Goal: Information Seeking & Learning: Learn about a topic

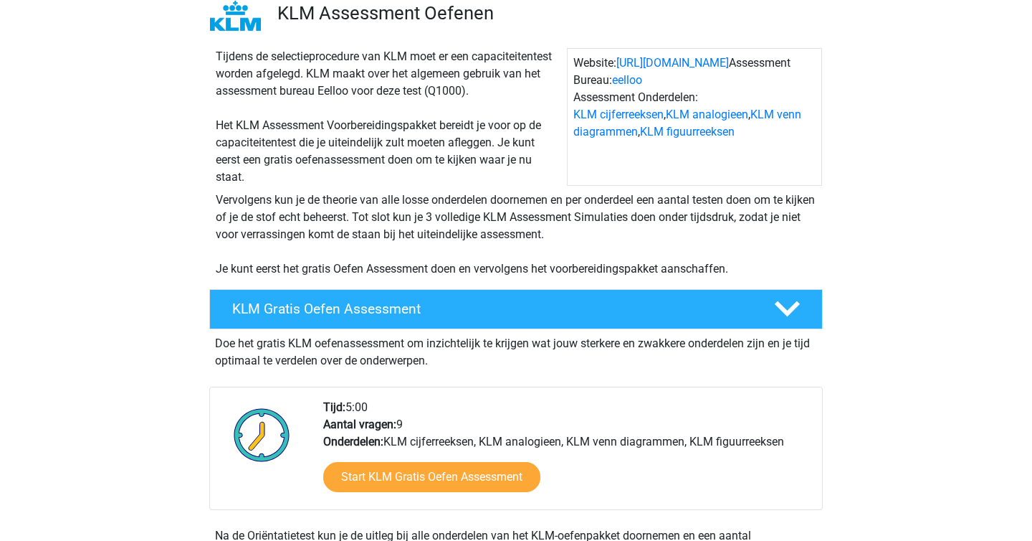
scroll to position [133, 0]
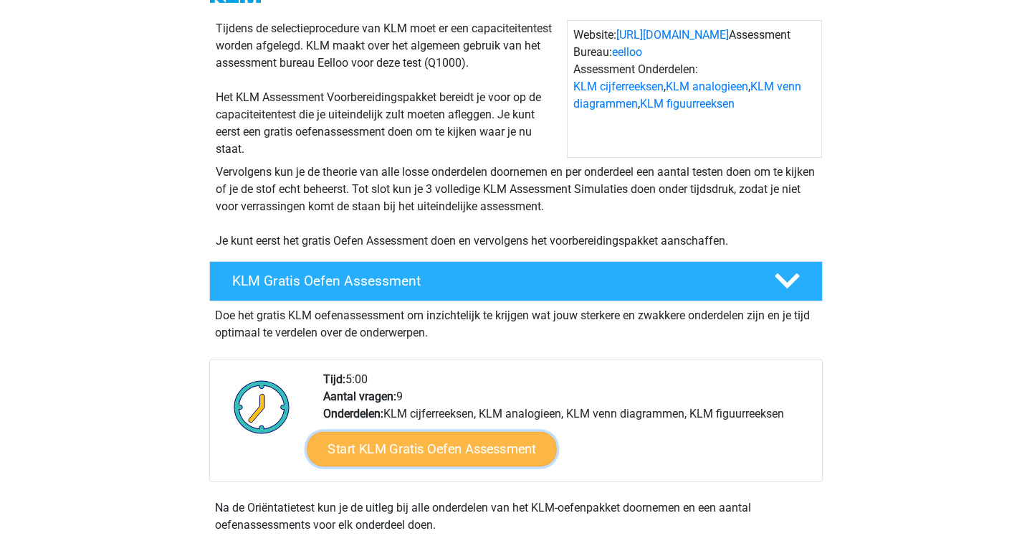
click at [370, 454] on link "Start KLM Gratis Oefen Assessment" at bounding box center [432, 448] width 250 height 34
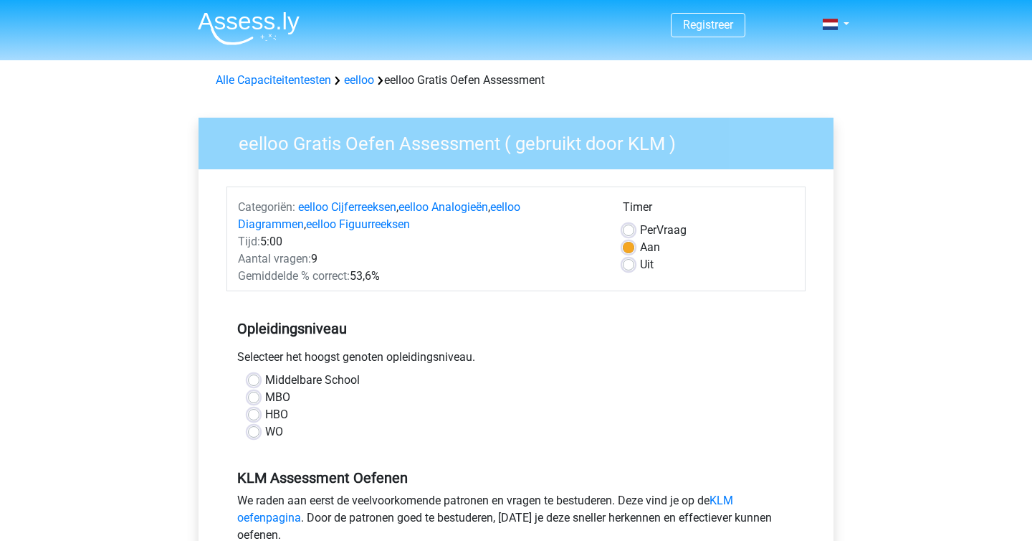
click at [255, 373] on div "Middelbare School" at bounding box center [516, 379] width 536 height 17
click at [265, 378] on label "Middelbare School" at bounding box center [312, 379] width 95 height 17
click at [254, 378] on input "Middelbare School" at bounding box center [253, 378] width 11 height 14
radio input "true"
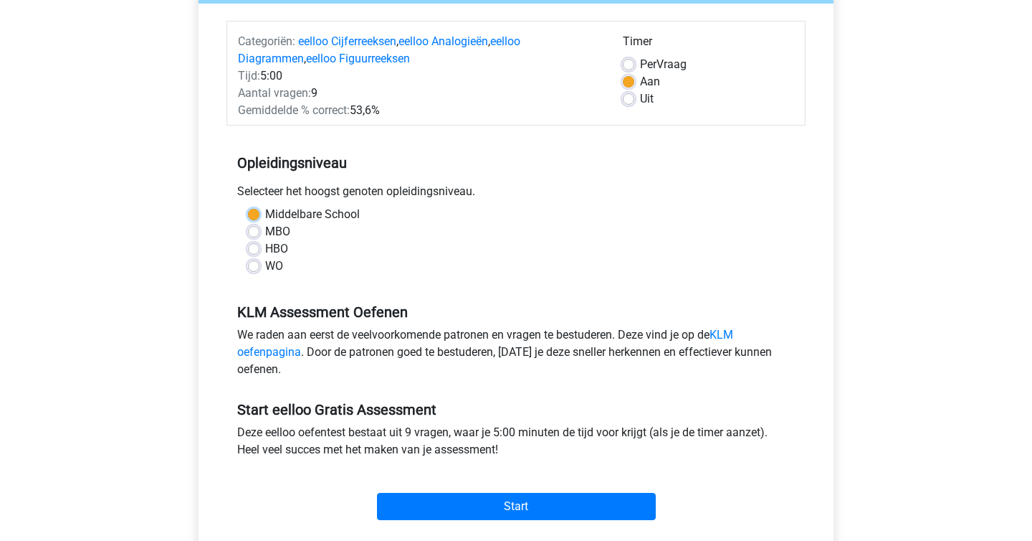
scroll to position [252, 0]
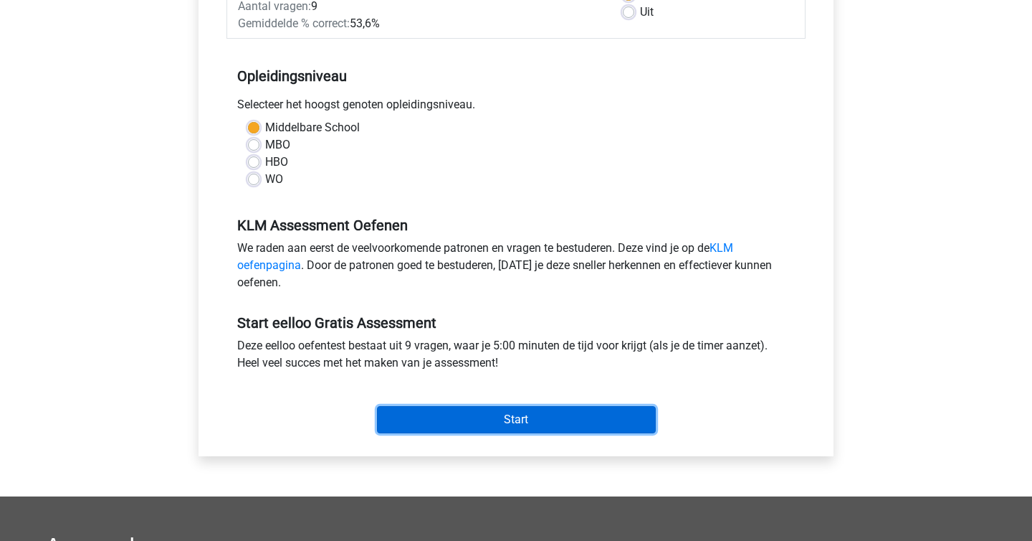
click at [470, 420] on input "Start" at bounding box center [516, 419] width 279 height 27
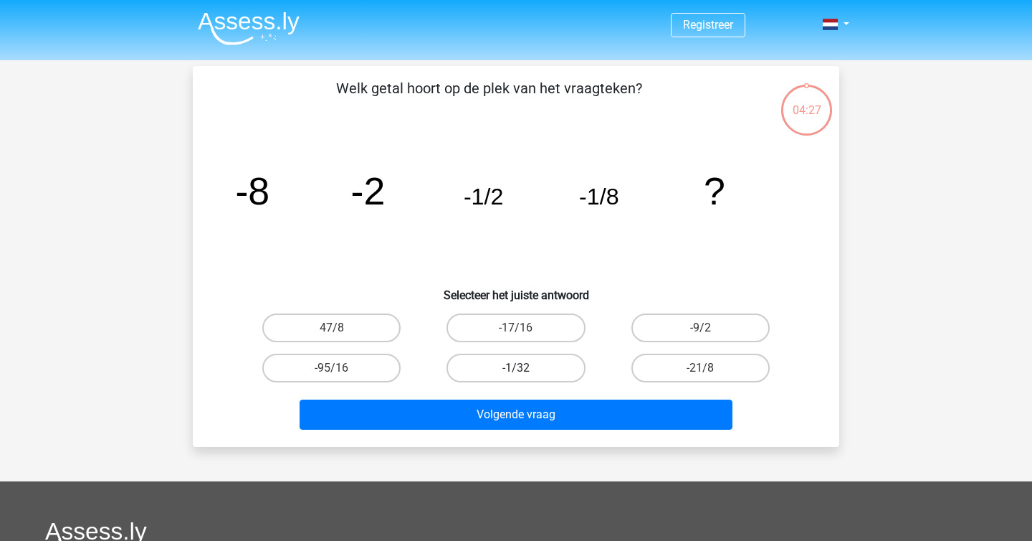
click at [471, 379] on label "-1/32" at bounding box center [516, 367] width 138 height 29
click at [516, 377] on input "-1/32" at bounding box center [520, 372] width 9 height 9
radio input "true"
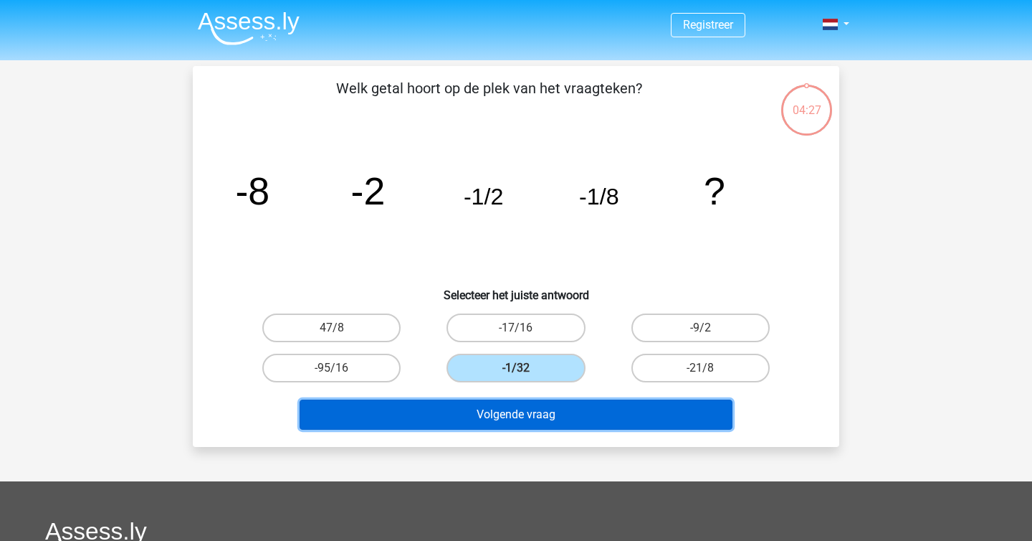
click at [524, 417] on button "Volgende vraag" at bounding box center [517, 414] width 434 height 30
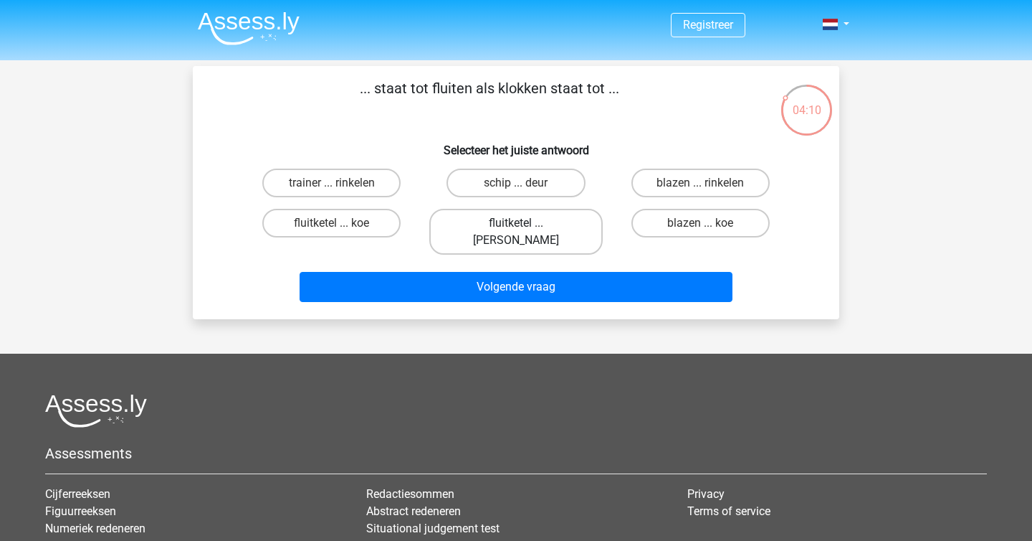
click at [538, 229] on label "fluitketel ... luiden" at bounding box center [515, 232] width 173 height 46
click at [526, 229] on input "fluitketel ... luiden" at bounding box center [520, 227] width 9 height 9
radio input "true"
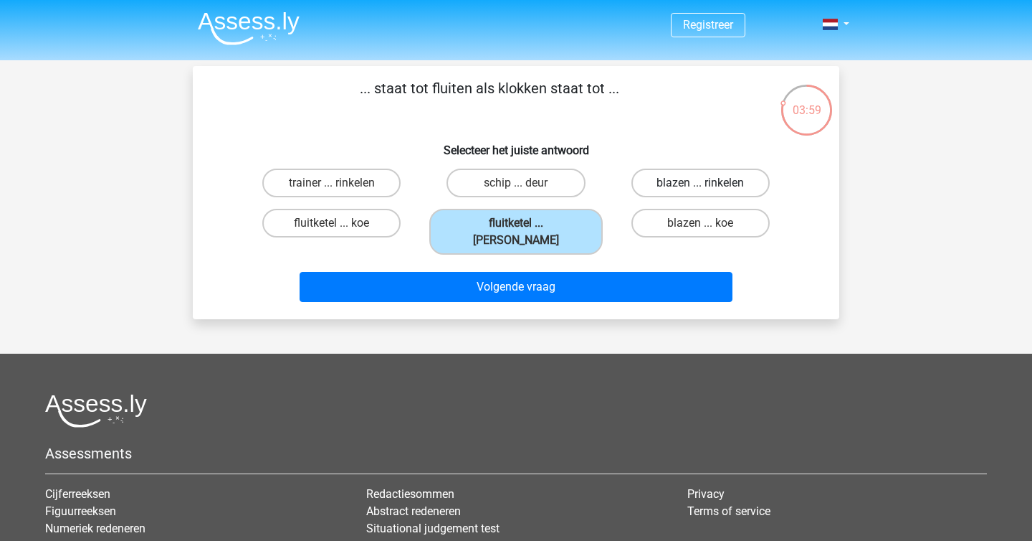
click at [665, 179] on label "blazen ... rinkelen" at bounding box center [701, 182] width 138 height 29
click at [700, 183] on input "blazen ... rinkelen" at bounding box center [704, 187] width 9 height 9
radio input "true"
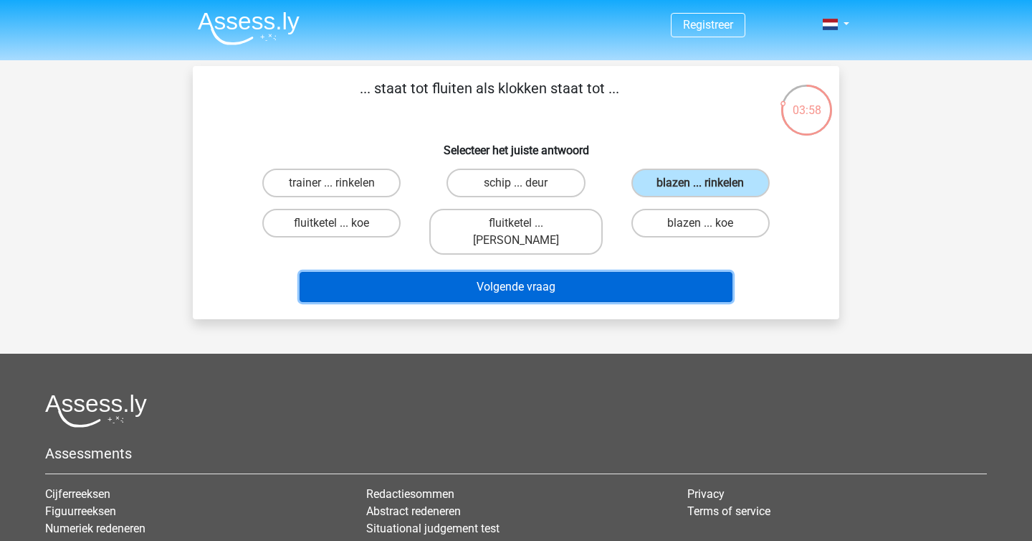
click at [614, 272] on button "Volgende vraag" at bounding box center [517, 287] width 434 height 30
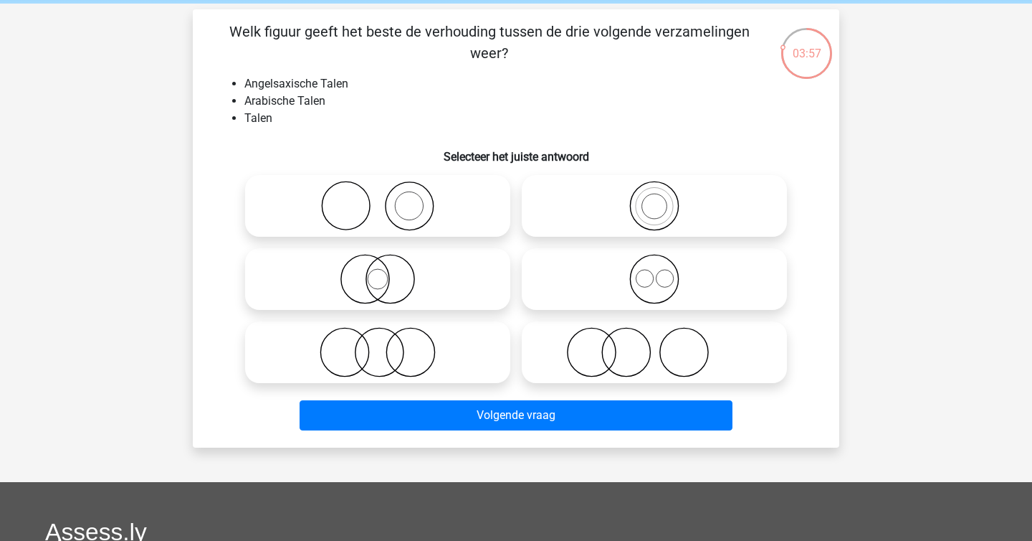
scroll to position [54, 0]
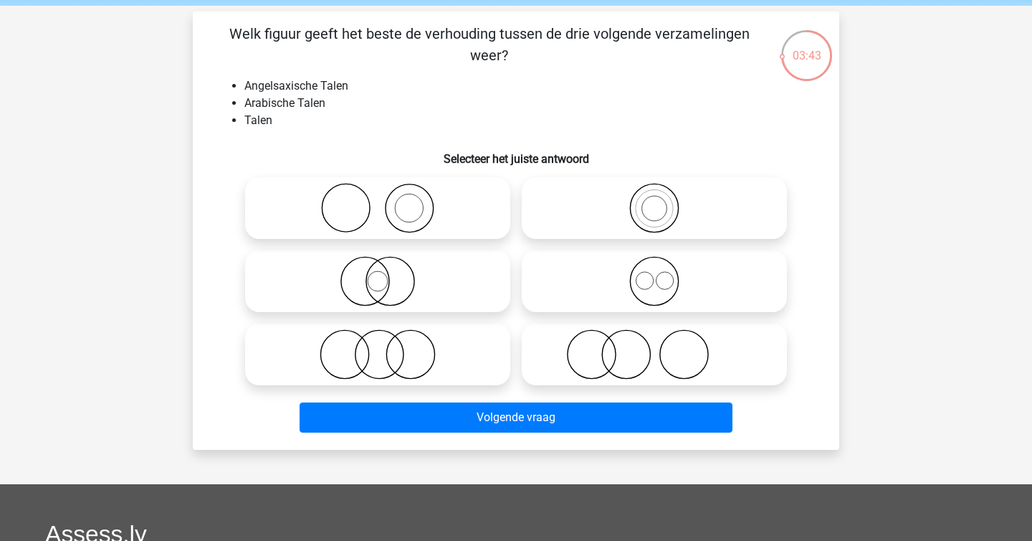
click at [632, 356] on icon at bounding box center [655, 354] width 254 height 50
click at [655, 347] on input "radio" at bounding box center [659, 342] width 9 height 9
radio input "true"
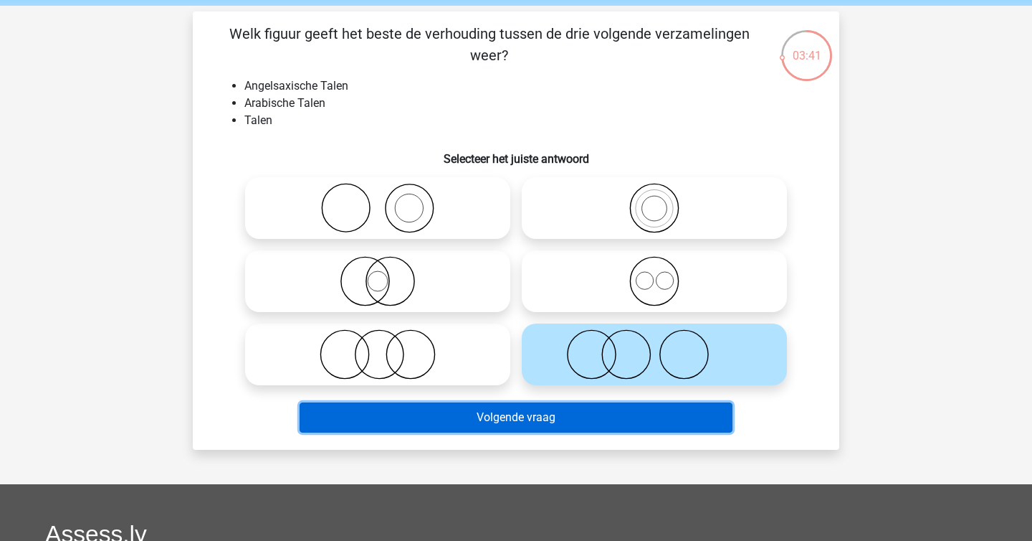
click at [609, 414] on button "Volgende vraag" at bounding box center [517, 417] width 434 height 30
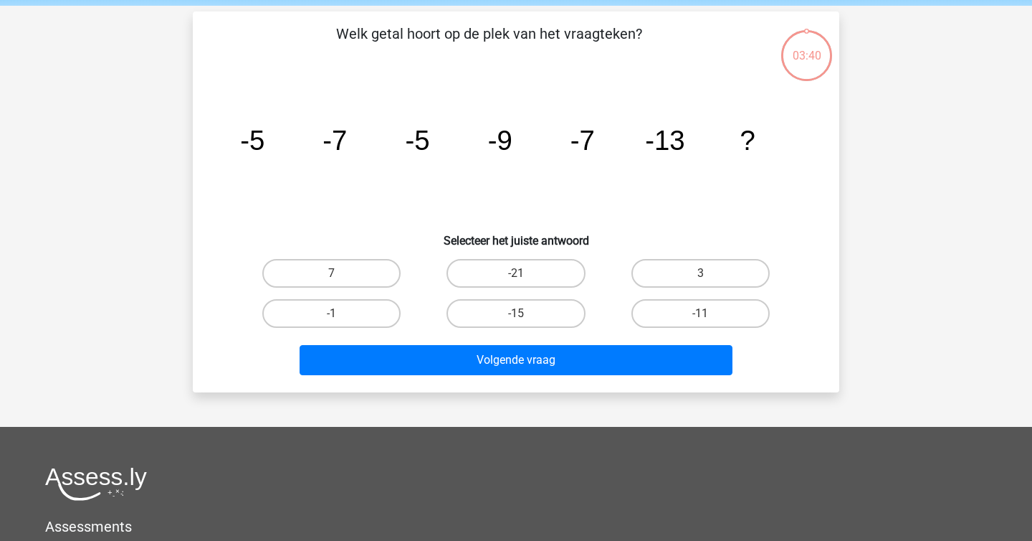
scroll to position [66, 0]
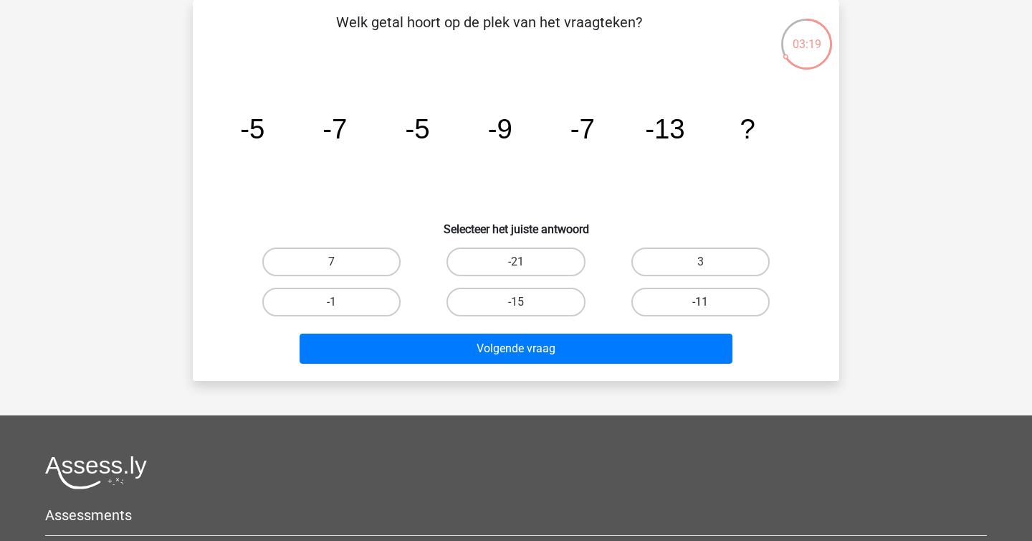
click at [666, 301] on label "-11" at bounding box center [701, 301] width 138 height 29
click at [700, 302] on input "-11" at bounding box center [704, 306] width 9 height 9
radio input "true"
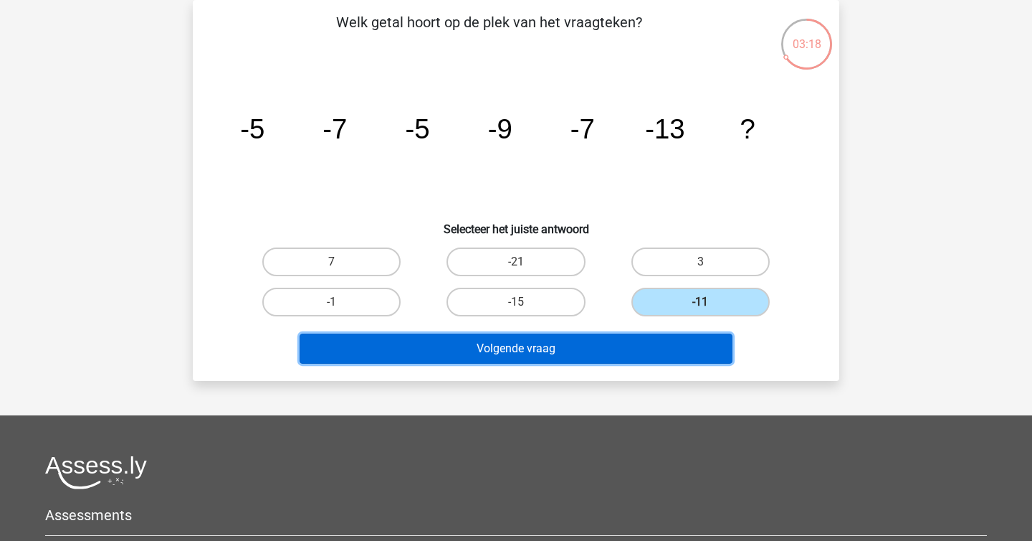
click at [644, 349] on button "Volgende vraag" at bounding box center [517, 348] width 434 height 30
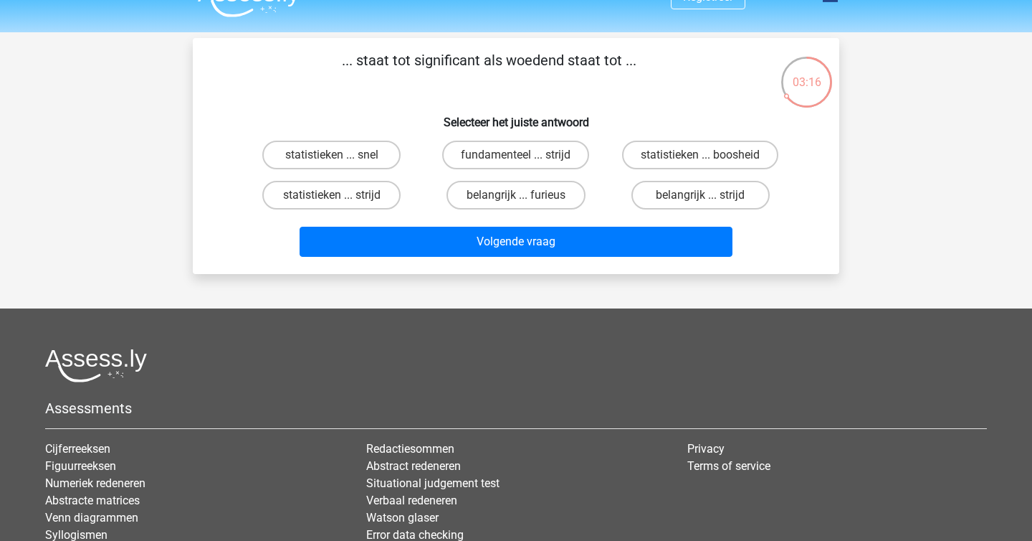
scroll to position [29, 0]
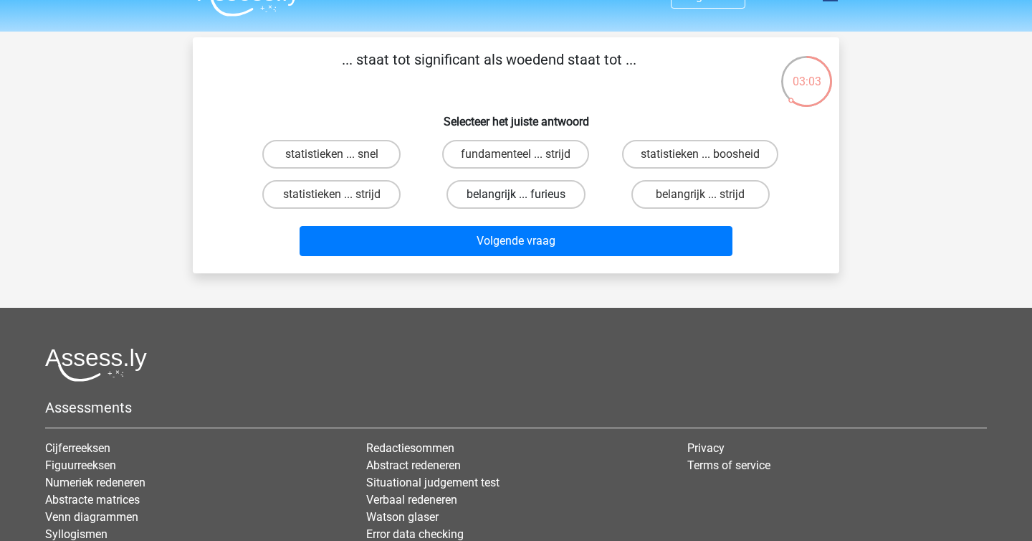
click at [490, 191] on label "belangrijk ... furieus" at bounding box center [516, 194] width 138 height 29
click at [516, 194] on input "belangrijk ... furieus" at bounding box center [520, 198] width 9 height 9
radio input "true"
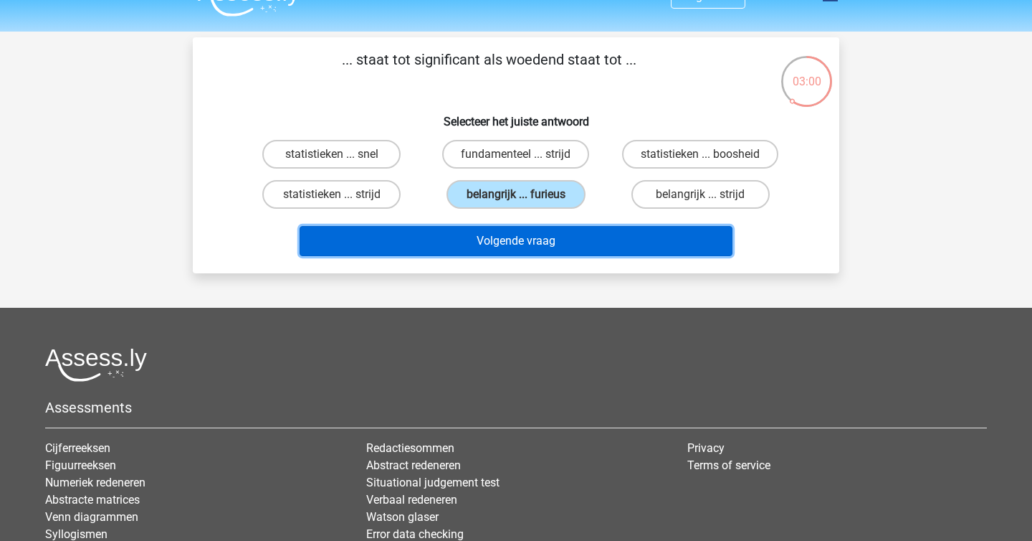
click at [505, 242] on button "Volgende vraag" at bounding box center [517, 241] width 434 height 30
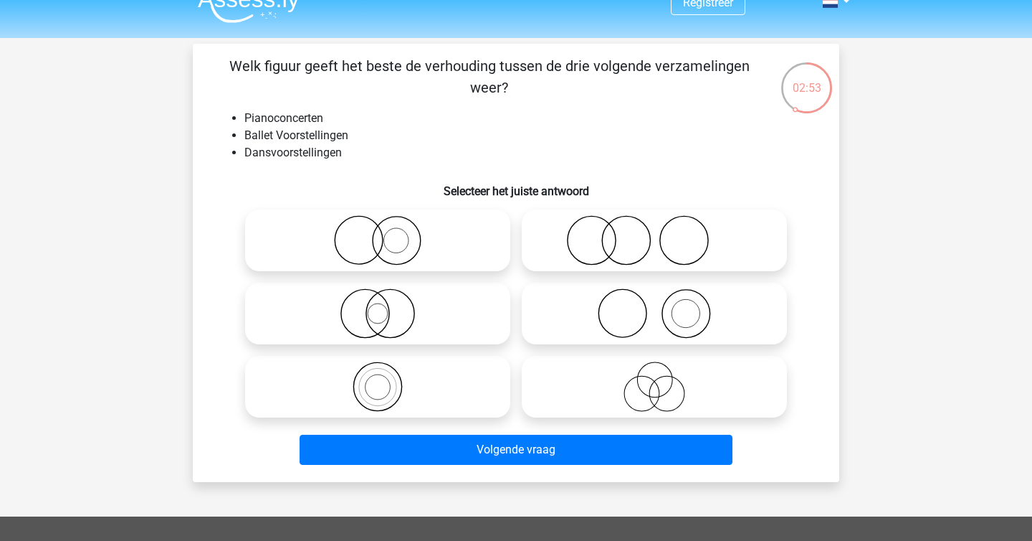
scroll to position [21, 0]
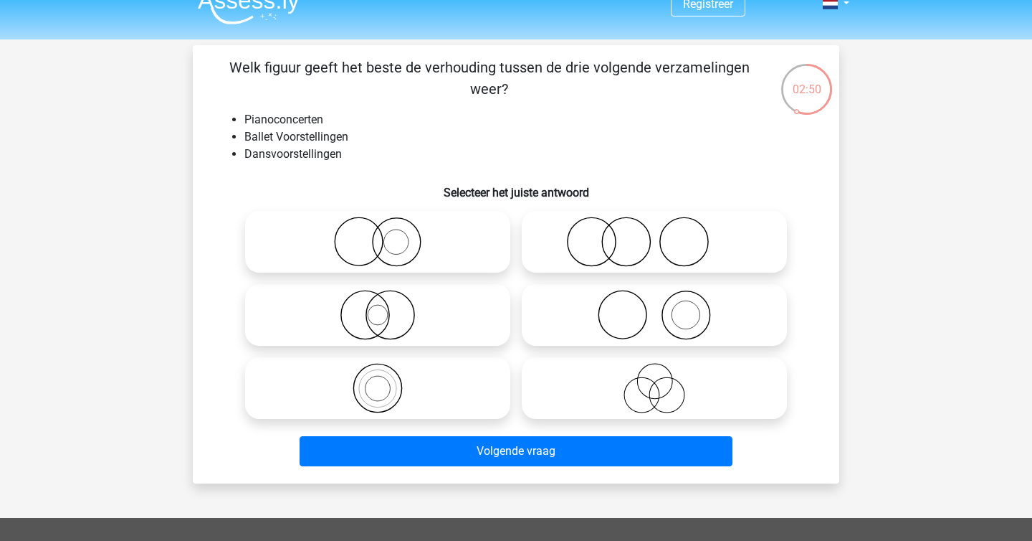
click at [396, 392] on icon at bounding box center [378, 388] width 254 height 50
click at [387, 381] on input "radio" at bounding box center [382, 375] width 9 height 9
radio input "true"
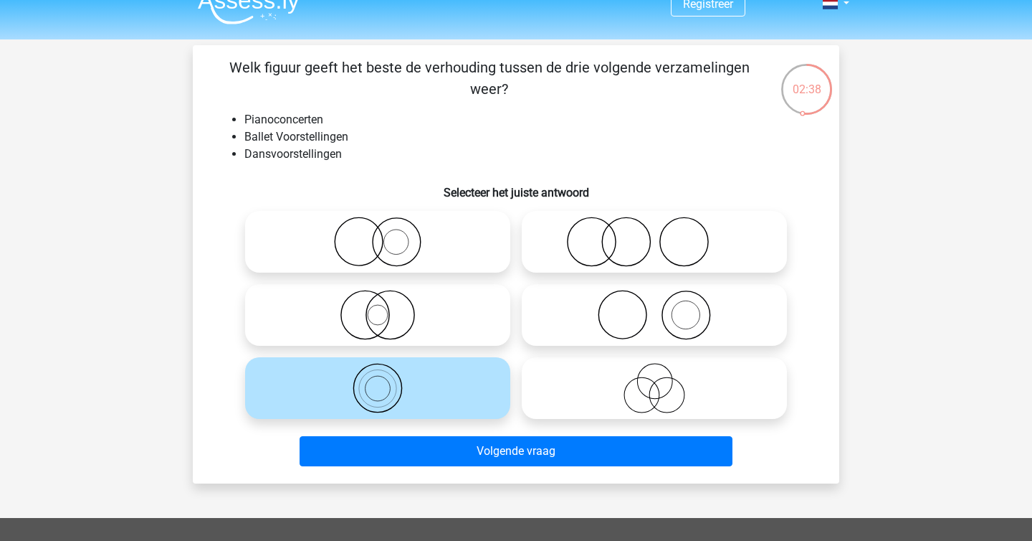
click at [379, 261] on icon at bounding box center [378, 242] width 254 height 50
click at [379, 234] on input "radio" at bounding box center [382, 229] width 9 height 9
radio input "true"
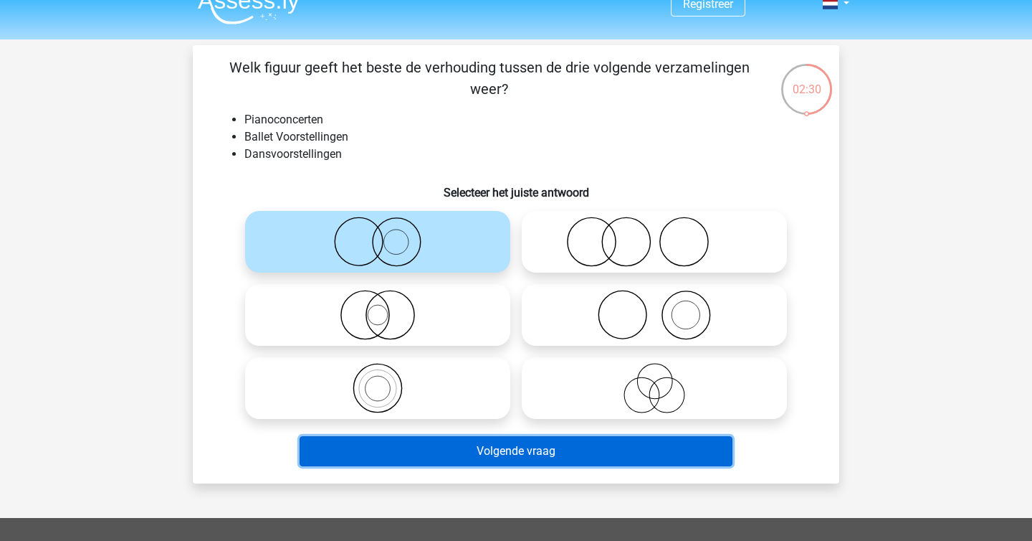
click at [526, 459] on button "Volgende vraag" at bounding box center [517, 451] width 434 height 30
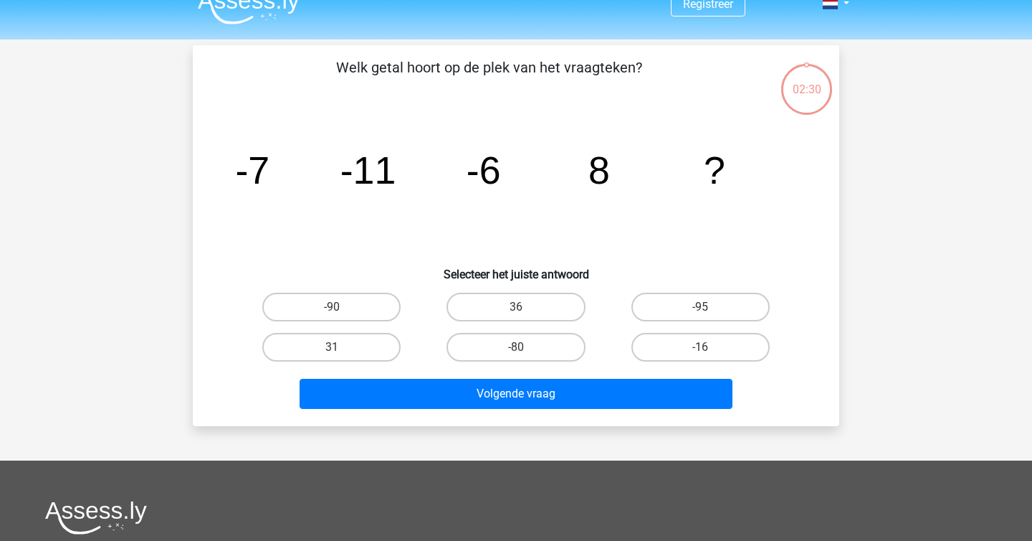
scroll to position [66, 0]
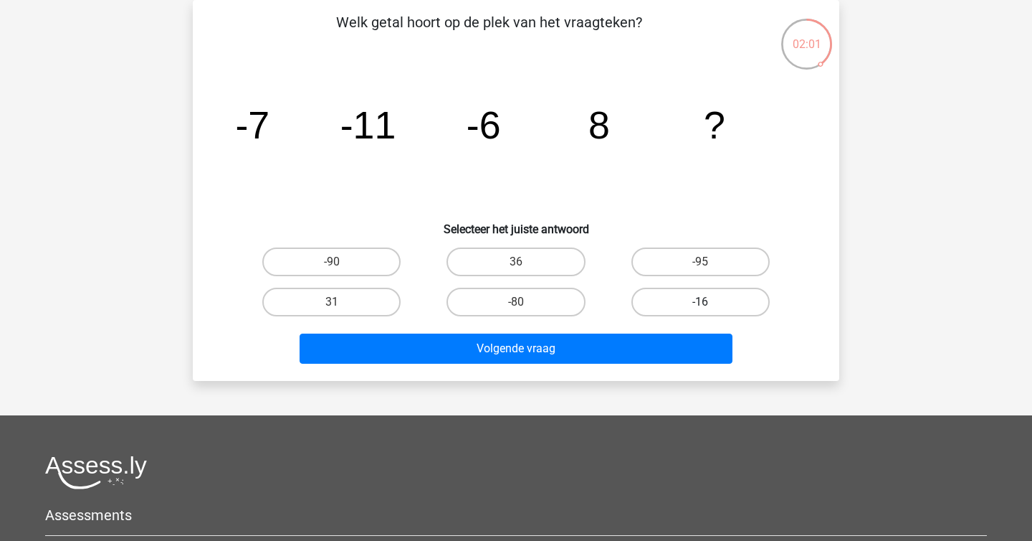
click at [665, 298] on label "-16" at bounding box center [701, 301] width 138 height 29
click at [700, 302] on input "-16" at bounding box center [704, 306] width 9 height 9
radio input "true"
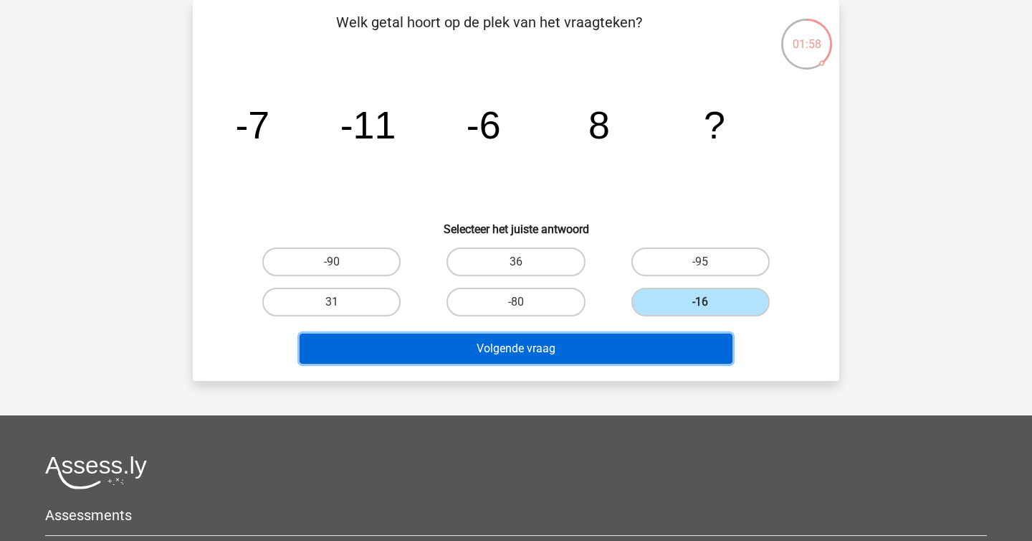
click at [608, 349] on button "Volgende vraag" at bounding box center [517, 348] width 434 height 30
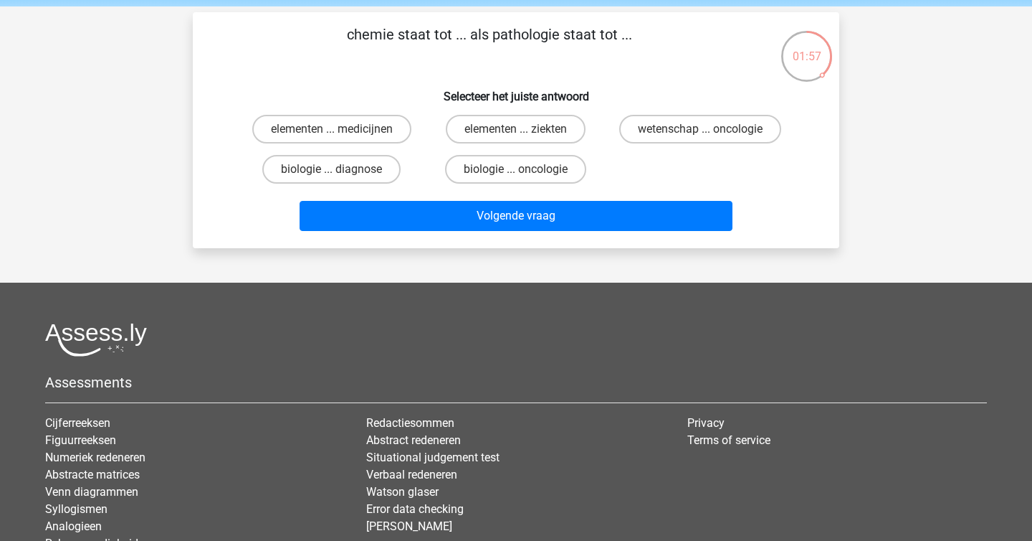
scroll to position [49, 0]
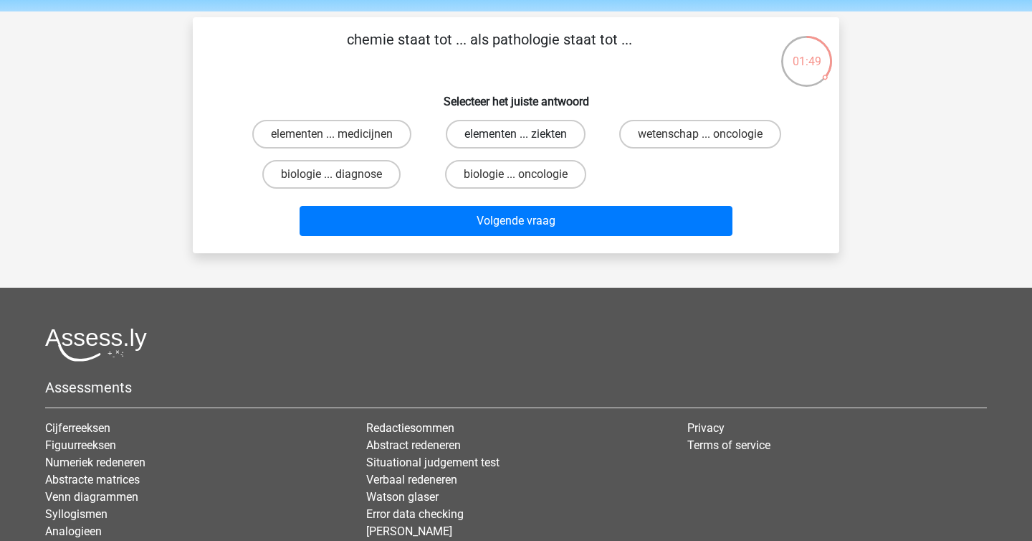
click at [493, 139] on label "elementen ... ziekten" at bounding box center [516, 134] width 140 height 29
click at [516, 139] on input "elementen ... ziekten" at bounding box center [520, 138] width 9 height 9
radio input "true"
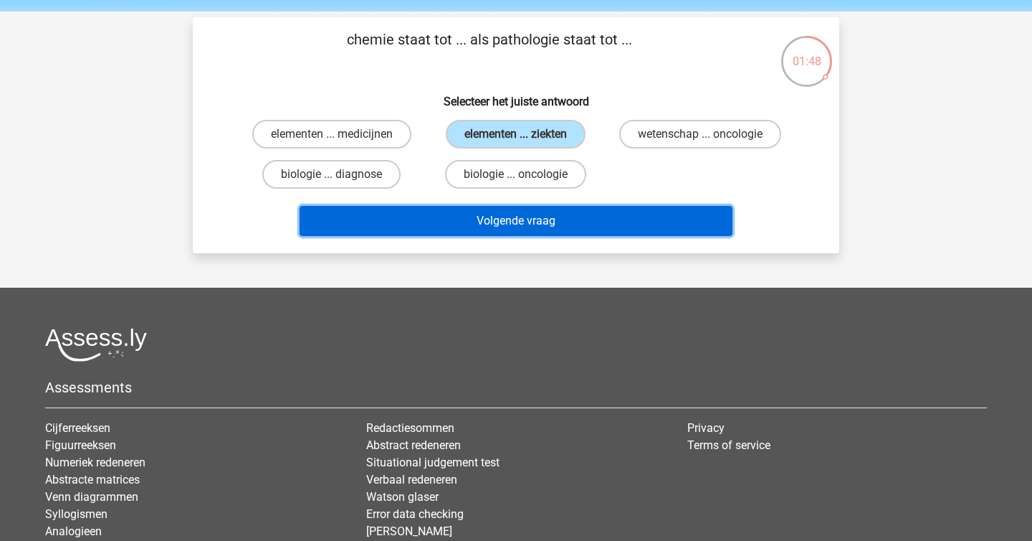
click at [498, 232] on button "Volgende vraag" at bounding box center [517, 221] width 434 height 30
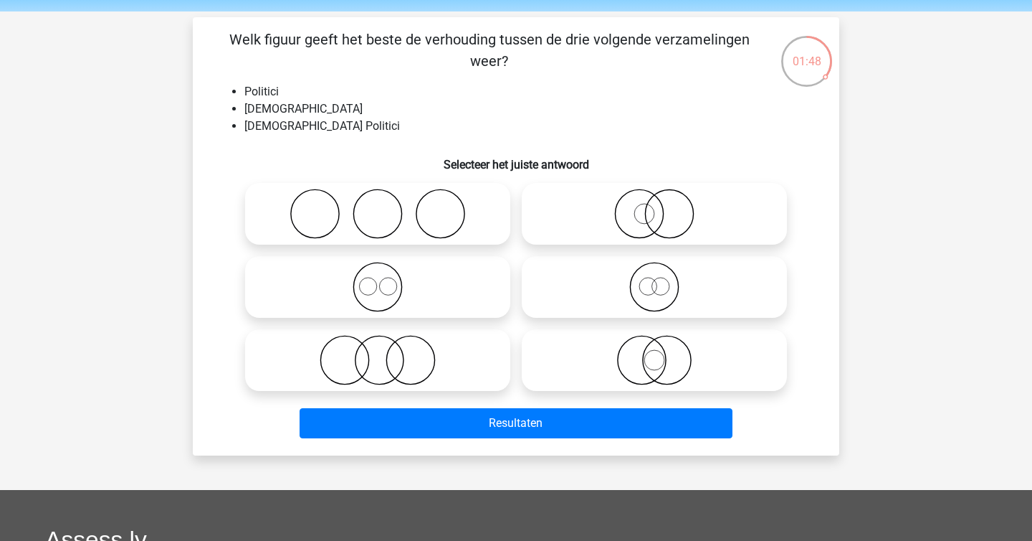
scroll to position [66, 0]
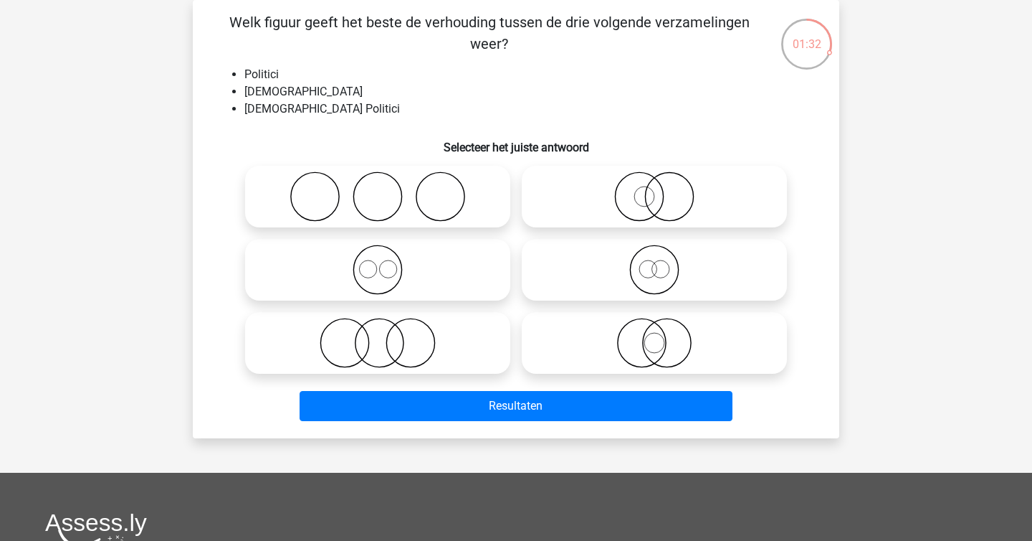
click at [683, 350] on icon at bounding box center [655, 343] width 254 height 50
click at [664, 336] on input "radio" at bounding box center [659, 330] width 9 height 9
radio input "true"
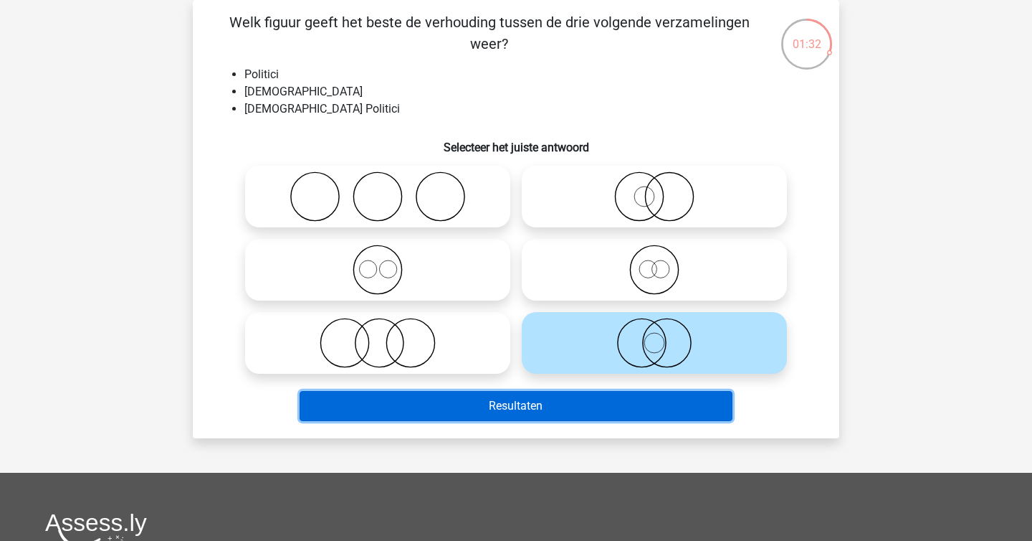
click at [647, 412] on button "Resultaten" at bounding box center [517, 406] width 434 height 30
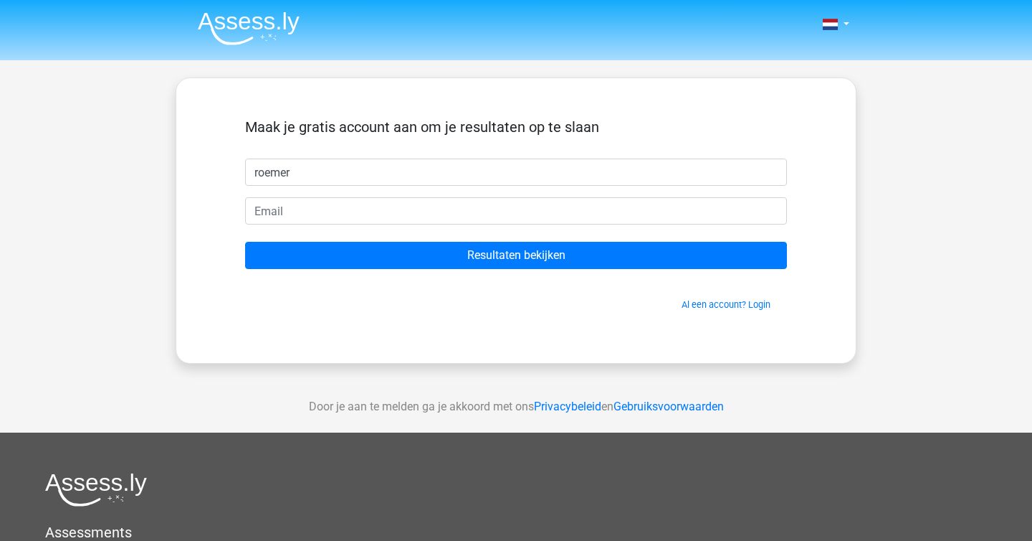
type input "roemer"
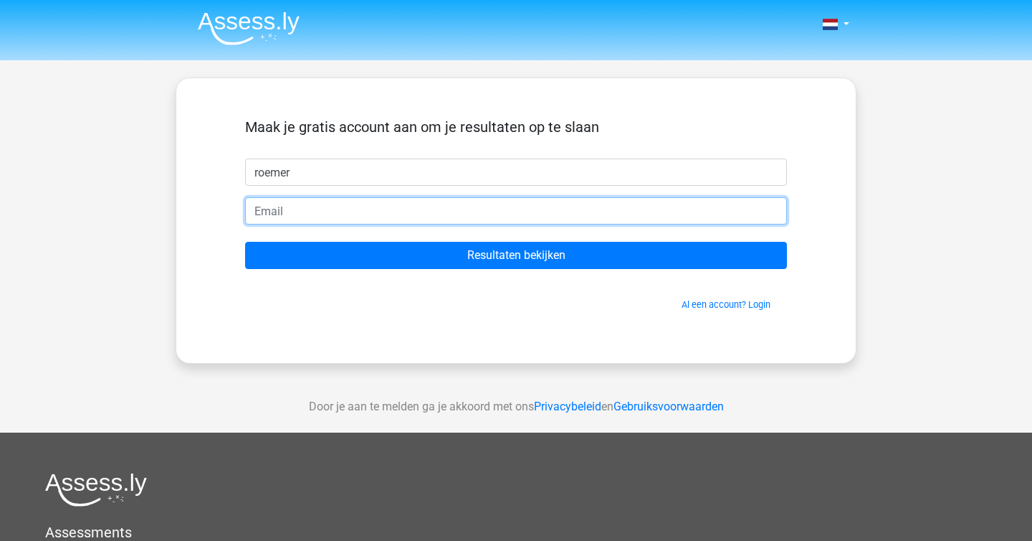
click at [432, 218] on input "email" at bounding box center [516, 210] width 542 height 27
type input "roemervanloenen@gmail.com"
click at [245, 242] on input "Resultaten bekijken" at bounding box center [516, 255] width 542 height 27
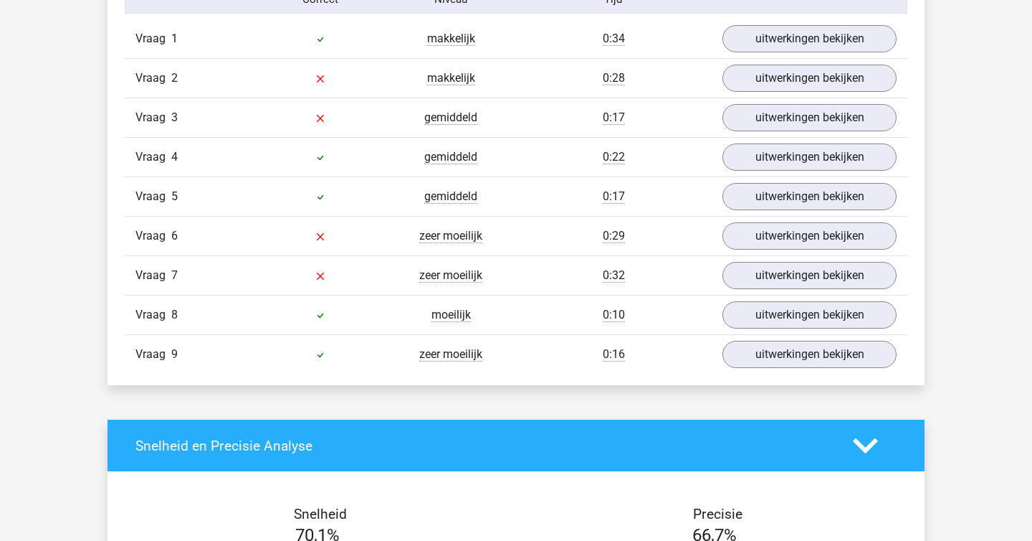
scroll to position [1591, 0]
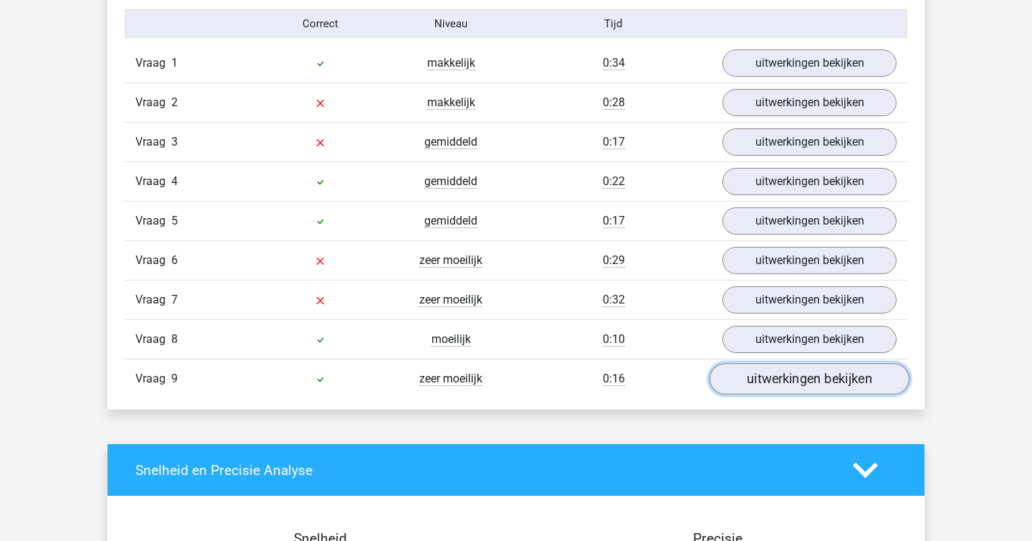
click at [754, 388] on link "uitwerkingen bekijken" at bounding box center [810, 379] width 200 height 32
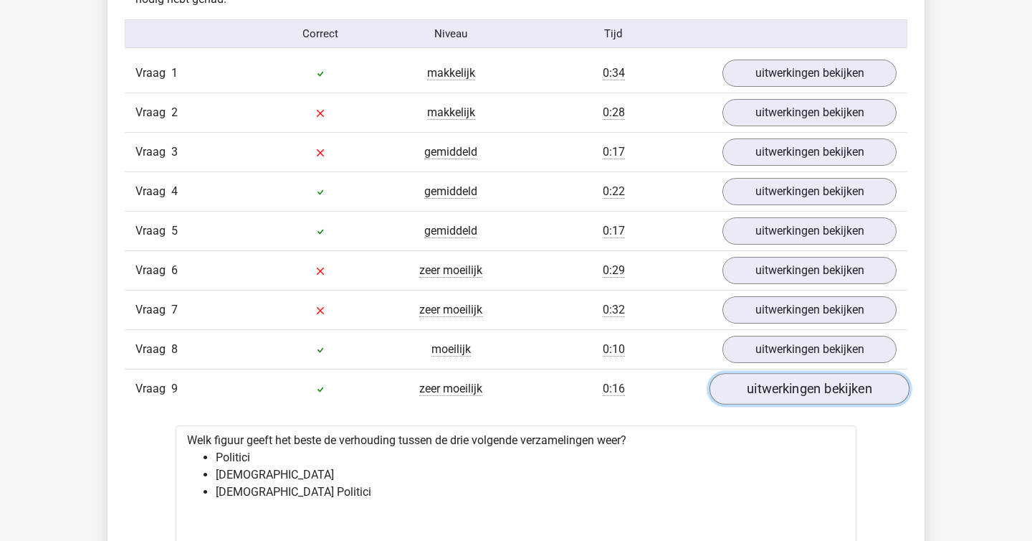
scroll to position [1546, 0]
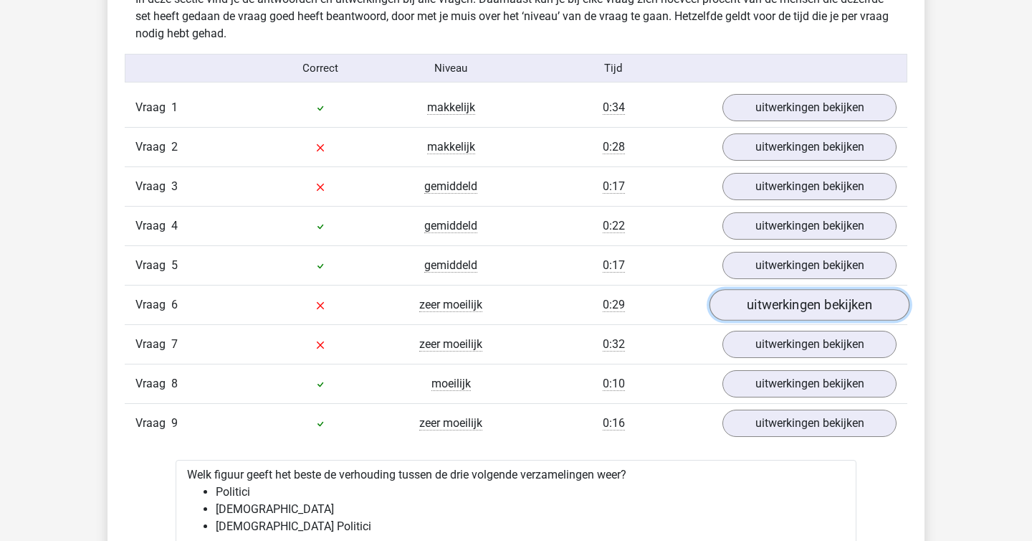
click at [780, 298] on link "uitwerkingen bekijken" at bounding box center [810, 306] width 200 height 32
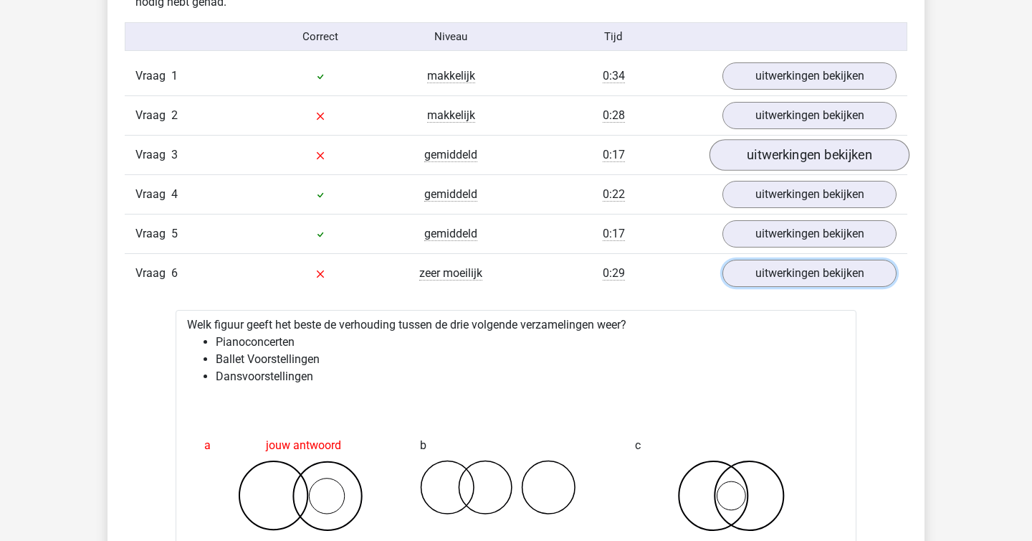
scroll to position [1577, 0]
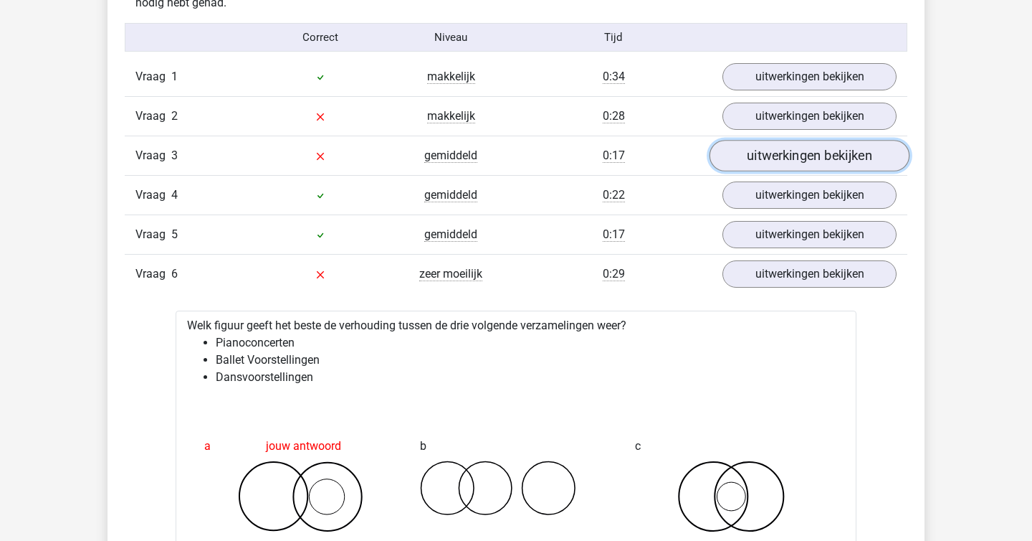
click at [813, 155] on link "uitwerkingen bekijken" at bounding box center [810, 157] width 200 height 32
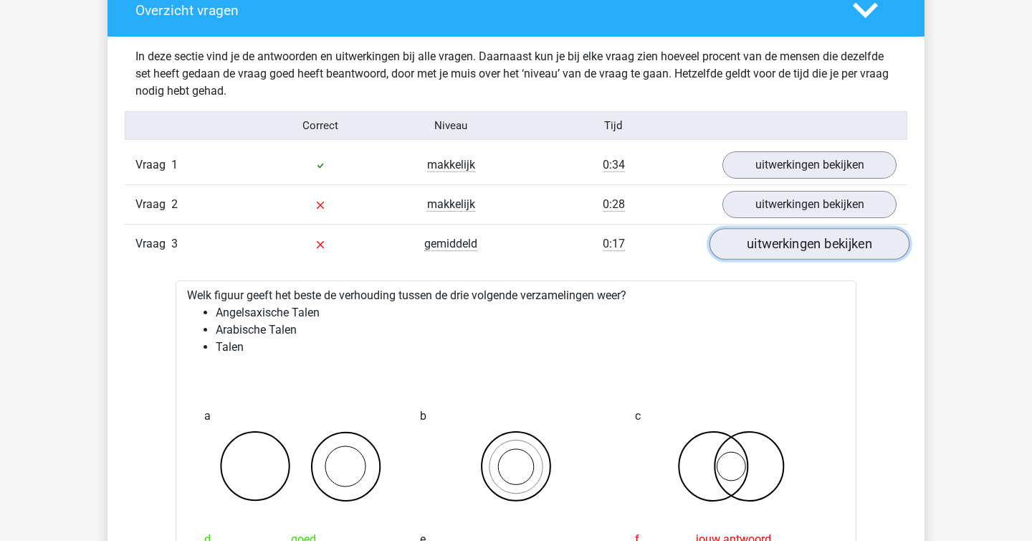
scroll to position [1478, 0]
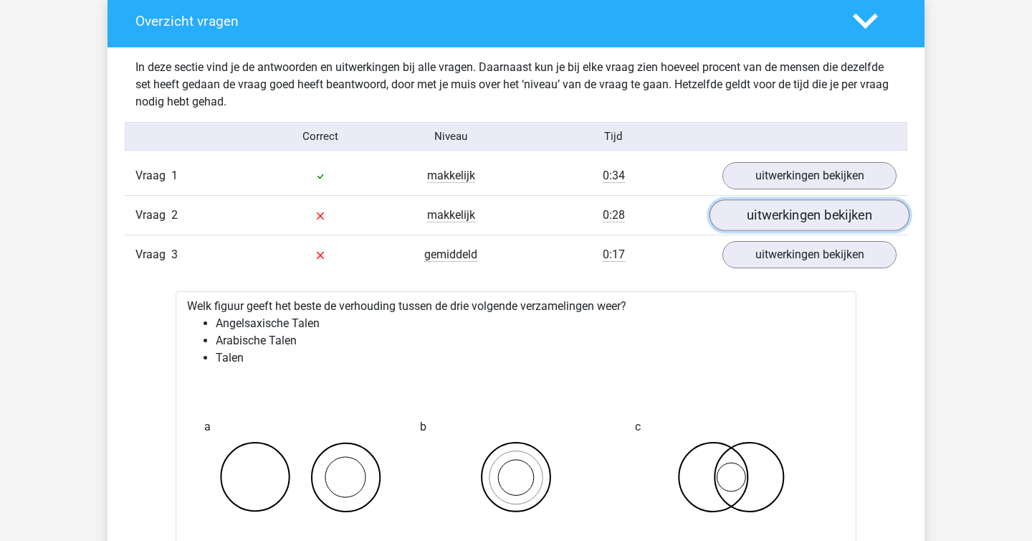
click at [795, 209] on link "uitwerkingen bekijken" at bounding box center [810, 216] width 200 height 32
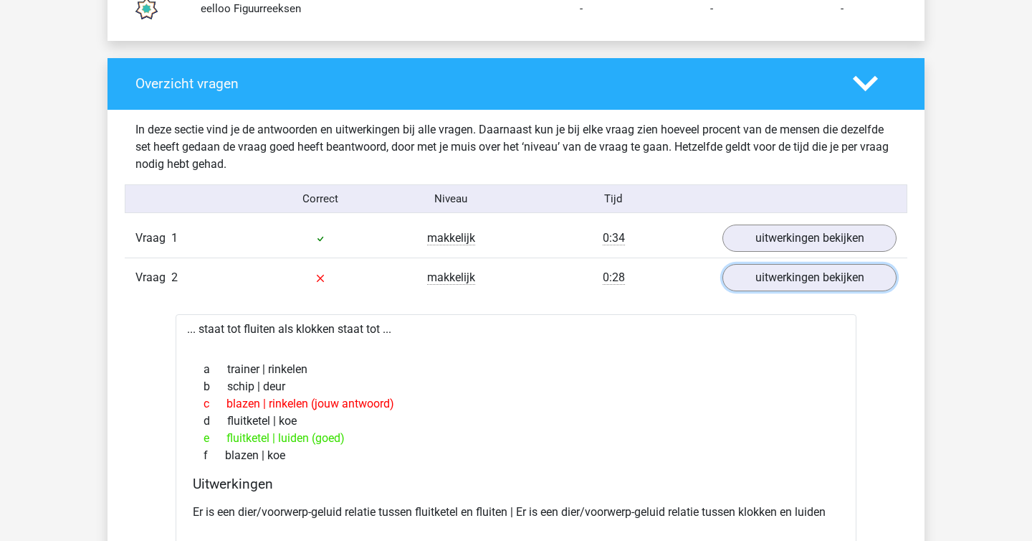
scroll to position [1405, 0]
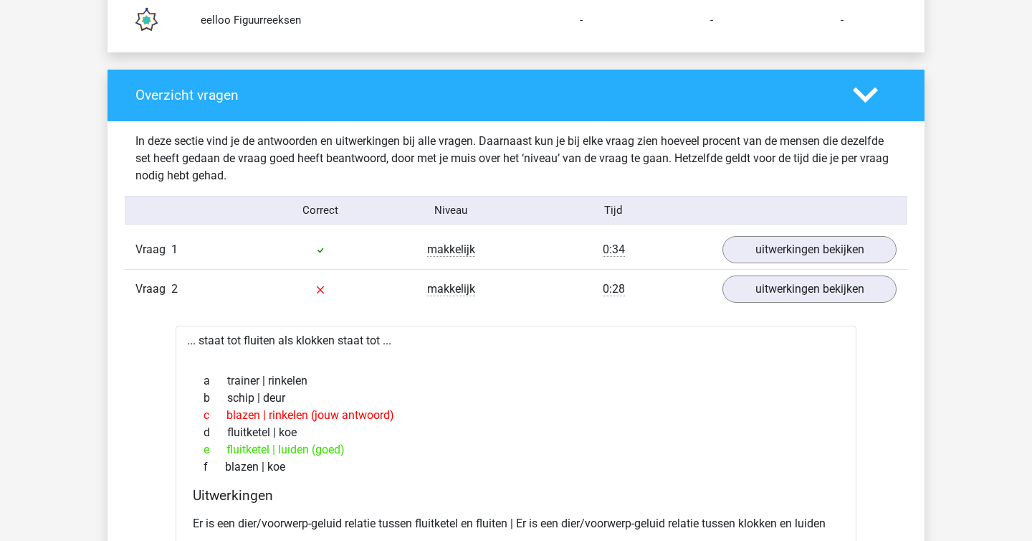
click at [778, 274] on div "Vraag 2 makkelijk 0:28 uitwerkingen bekijken" at bounding box center [516, 288] width 783 height 39
click at [779, 285] on link "uitwerkingen bekijken" at bounding box center [810, 290] width 200 height 32
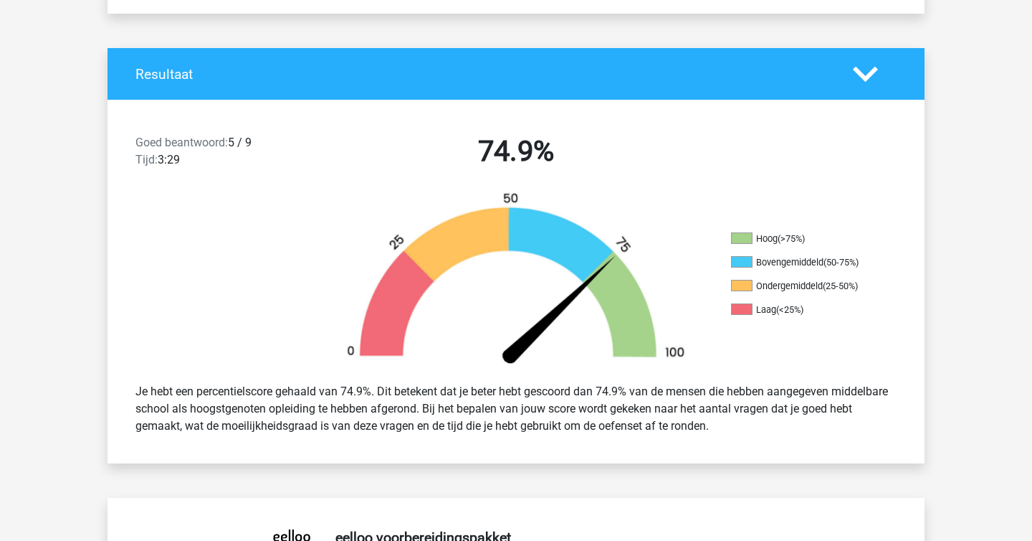
scroll to position [0, 0]
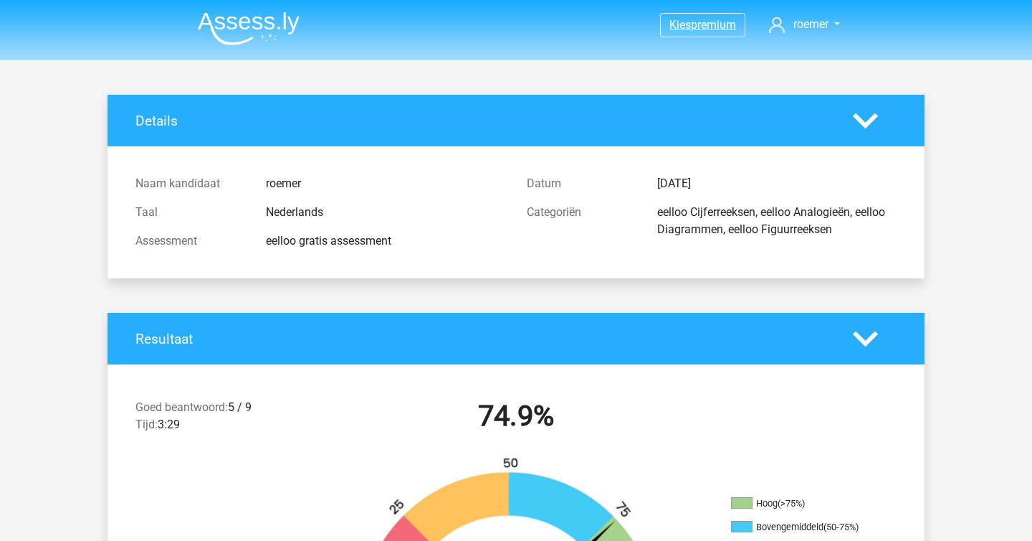
click at [686, 20] on span "Kies" at bounding box center [681, 25] width 22 height 14
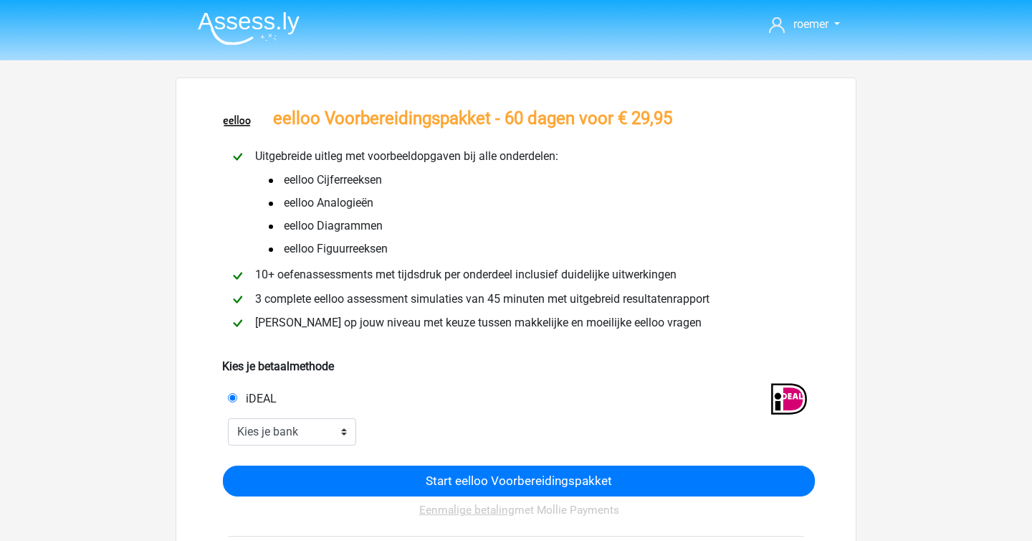
click at [263, 22] on img at bounding box center [249, 28] width 102 height 34
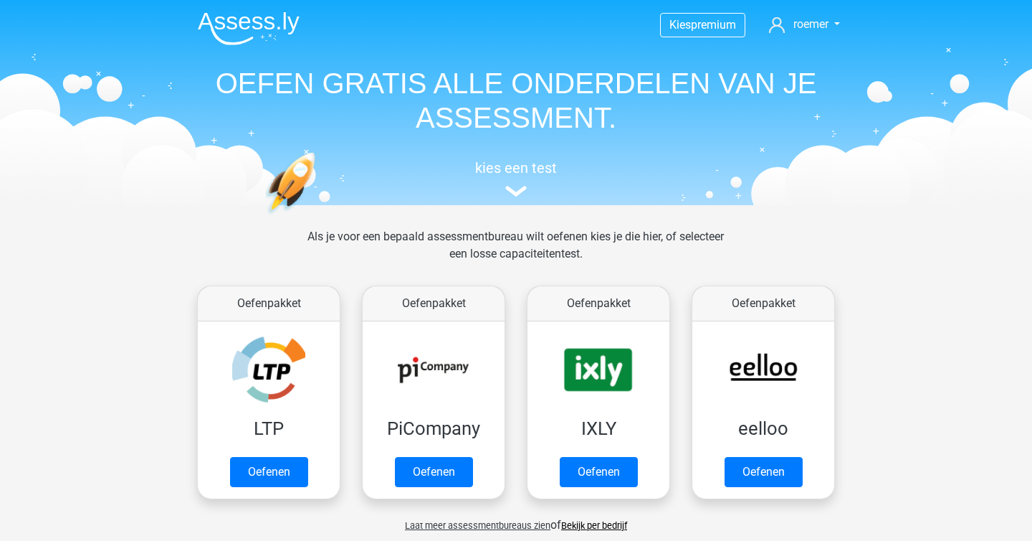
click at [282, 30] on img at bounding box center [249, 28] width 102 height 34
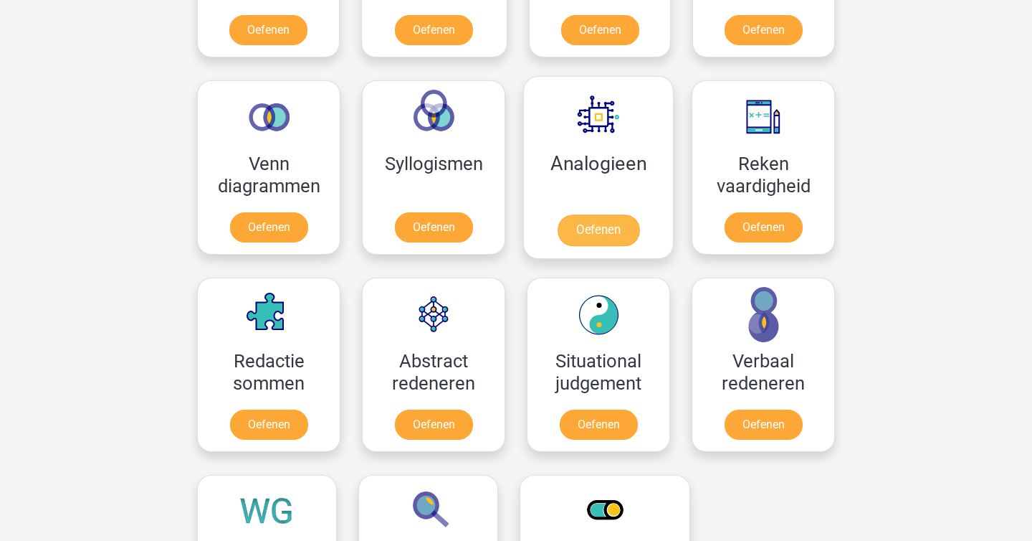
scroll to position [794, 0]
